Goal: Transaction & Acquisition: Purchase product/service

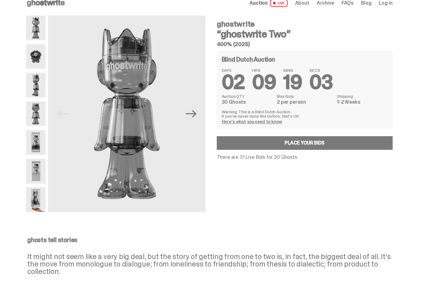
scroll to position [9, 0]
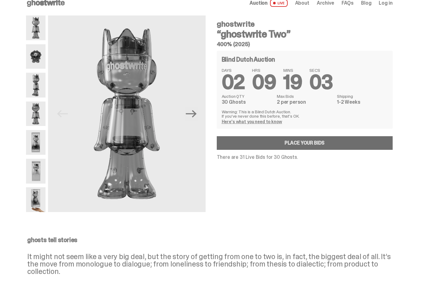
click at [312, 146] on link "Place your Bids" at bounding box center [305, 143] width 176 height 14
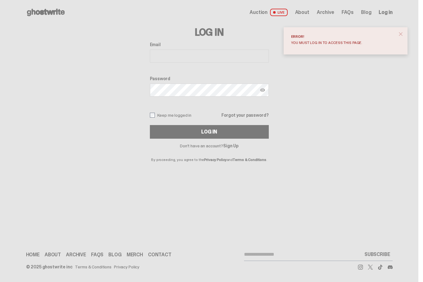
type input "**********"
click at [212, 132] on button "Log In" at bounding box center [209, 132] width 119 height 14
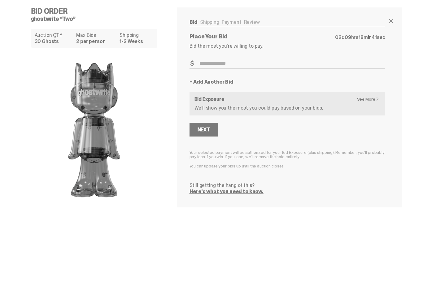
click at [371, 100] on link "See More" at bounding box center [370, 99] width 26 height 4
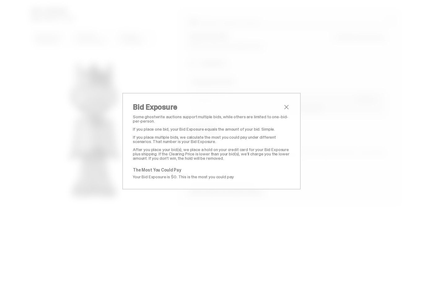
click at [288, 106] on span "close" at bounding box center [286, 106] width 7 height 7
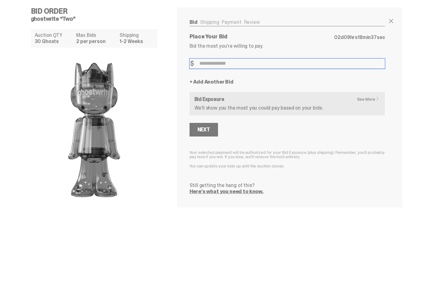
click at [243, 63] on input "Bid Amount" at bounding box center [288, 64] width 196 height 10
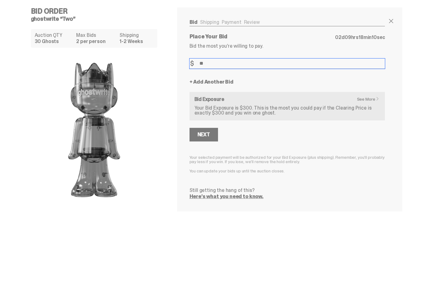
type input "*"
type input "***"
click at [207, 133] on div "Next" at bounding box center [204, 134] width 12 height 5
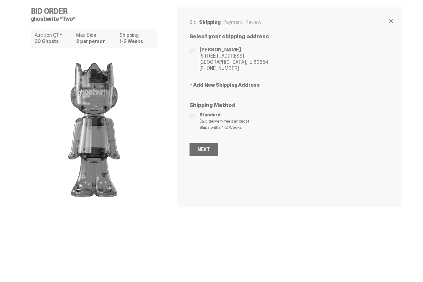
click at [204, 147] on div "Next" at bounding box center [204, 149] width 12 height 5
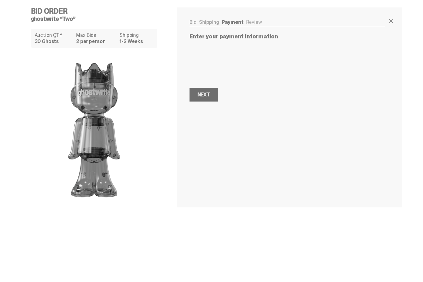
click at [205, 93] on div "Next" at bounding box center [204, 94] width 12 height 5
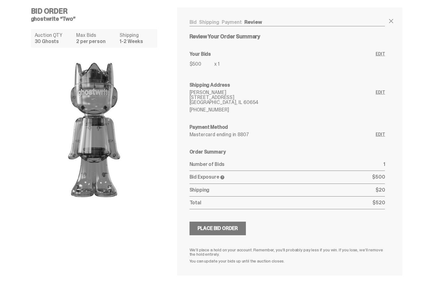
scroll to position [20, 0]
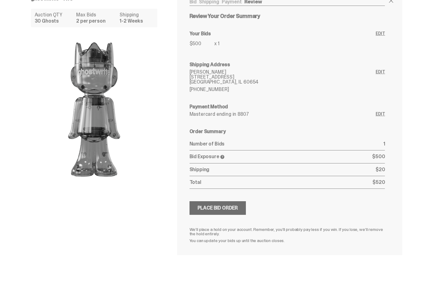
click at [218, 208] on div "Place Bid Order" at bounding box center [218, 208] width 41 height 5
